Goal: Find specific page/section: Find specific page/section

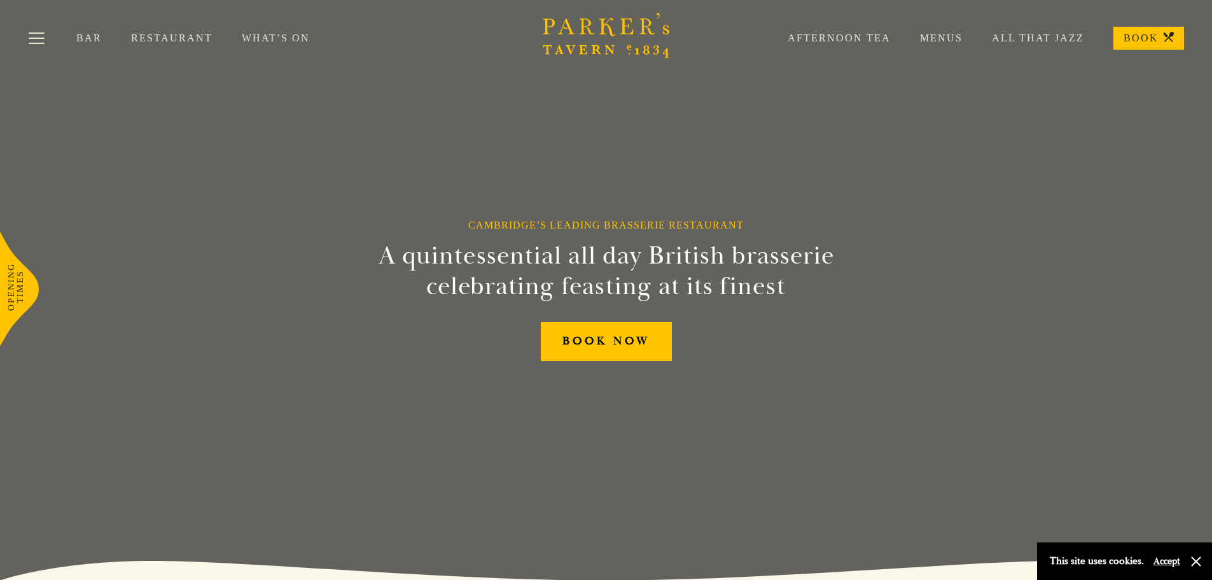
drag, startPoint x: 95, startPoint y: 45, endPoint x: 87, endPoint y: 39, distance: 9.2
click at [93, 43] on div "Bar Restaurant What’s On Afternoon Tea Menus All That Jazz BOOK" at bounding box center [606, 38] width 1212 height 76
click at [87, 39] on link "Bar" at bounding box center [103, 38] width 55 height 13
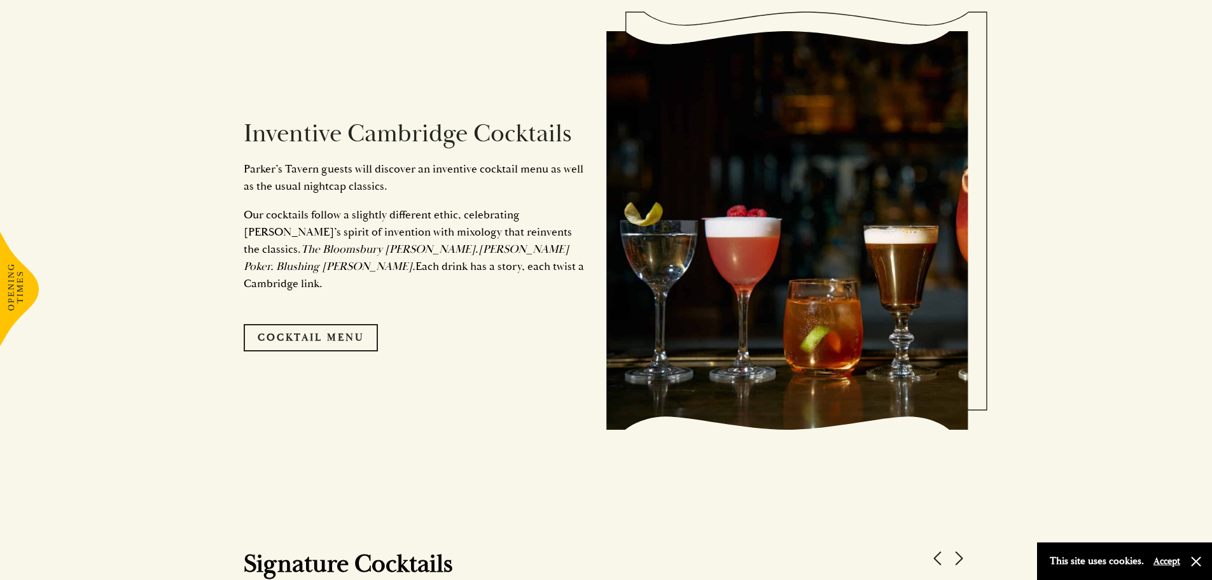
scroll to position [763, 0]
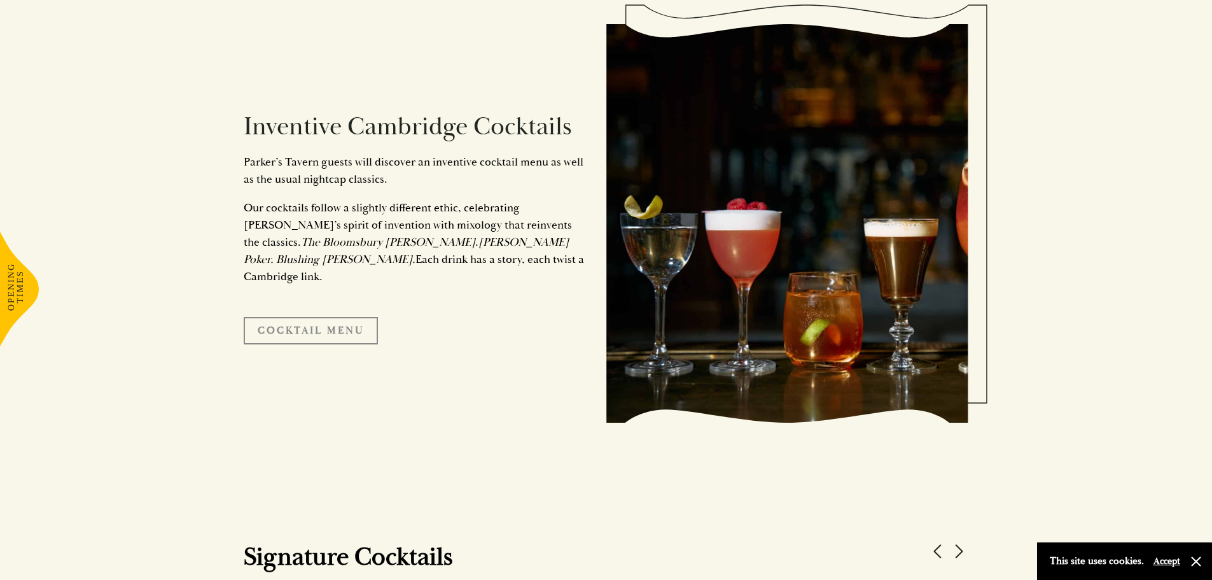
click at [343, 319] on link "Cocktail Menu" at bounding box center [311, 330] width 134 height 27
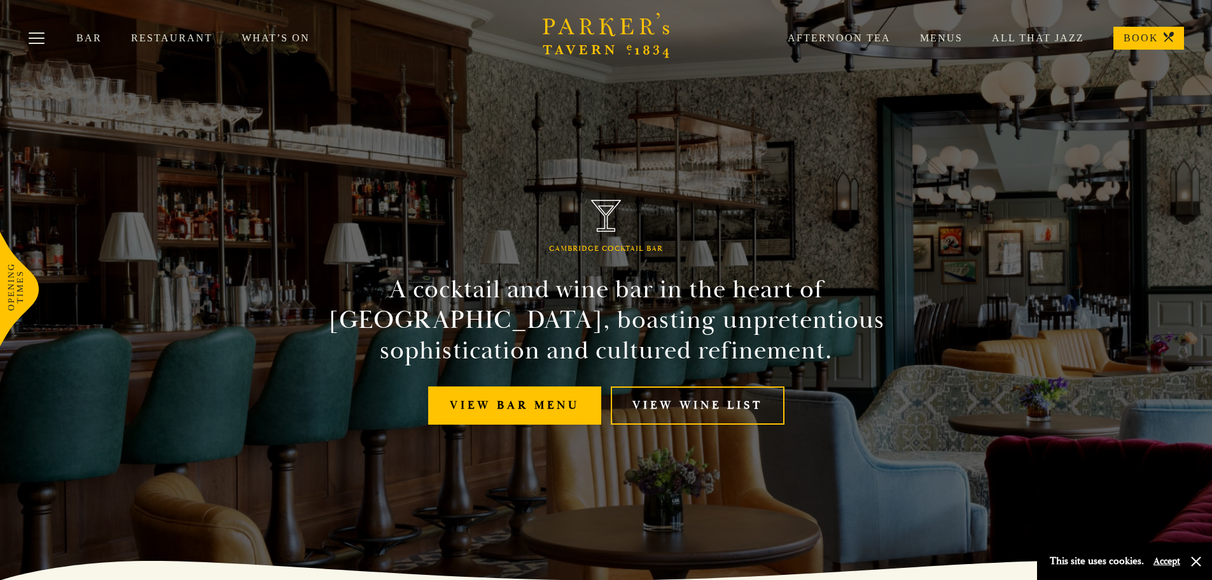
drag, startPoint x: 232, startPoint y: 79, endPoint x: 215, endPoint y: -77, distance: 156.7
click at [617, 47] on icon "Brasserie Restaurant Cambridge | Parker's Tavern Cambridge Parker's Tavern is a…" at bounding box center [606, 35] width 127 height 45
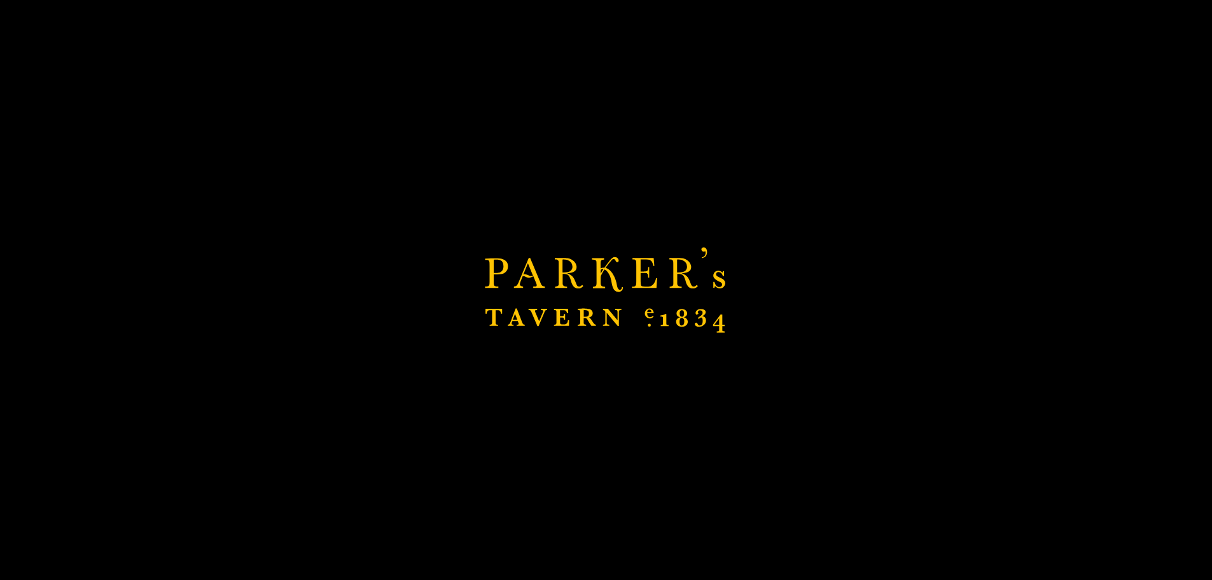
scroll to position [318, 0]
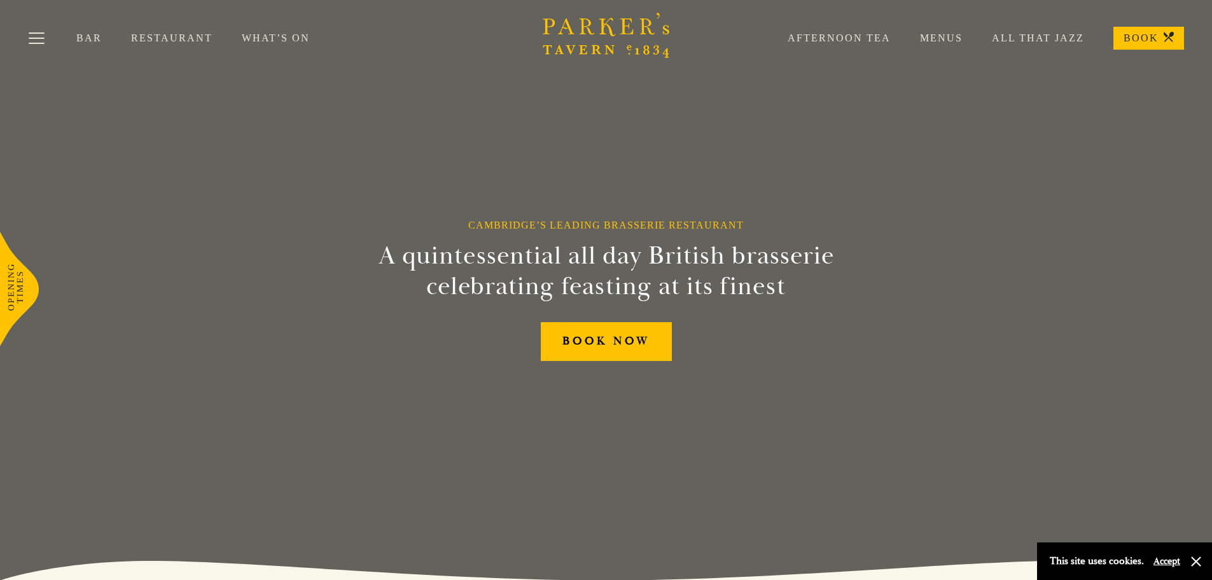
drag, startPoint x: 488, startPoint y: 123, endPoint x: 489, endPoint y: 39, distance: 84.6
